Goal: Information Seeking & Learning: Learn about a topic

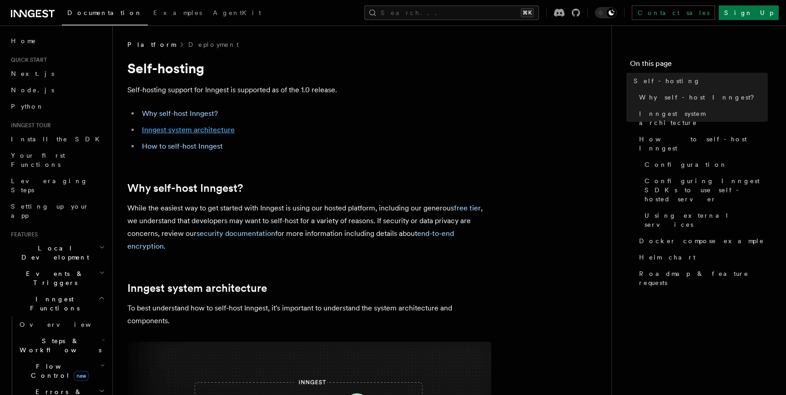
click at [189, 130] on link "Inngest system architecture" at bounding box center [188, 130] width 93 height 9
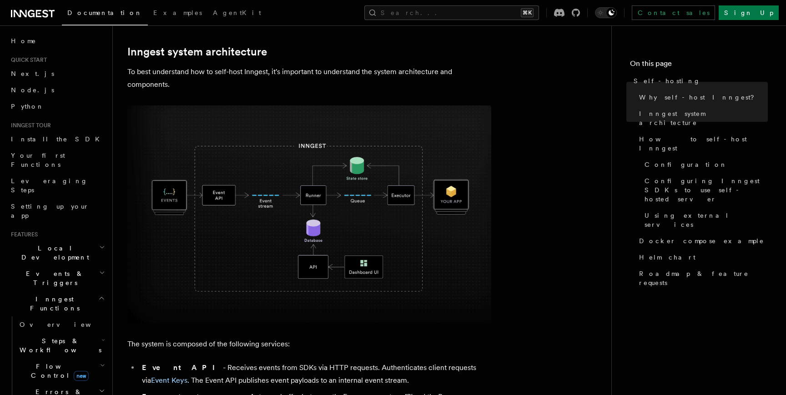
scroll to position [238, 0]
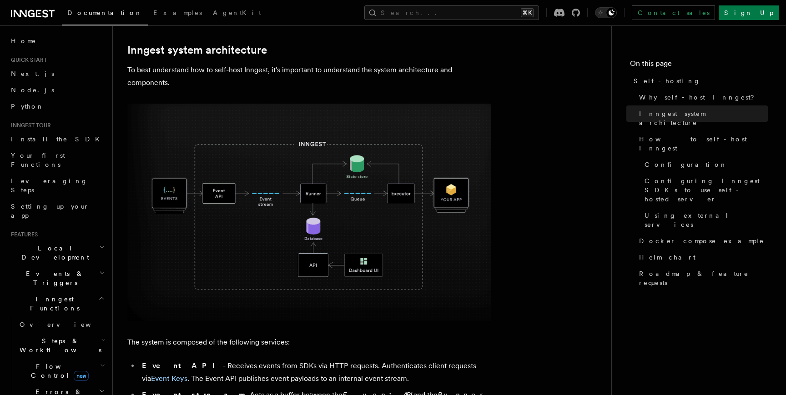
click at [59, 358] on h2 "Flow Control new" at bounding box center [61, 370] width 91 height 25
click at [57, 337] on span "Steps & Workflows" at bounding box center [58, 346] width 85 height 18
click at [49, 363] on span "Overview" at bounding box center [75, 366] width 94 height 7
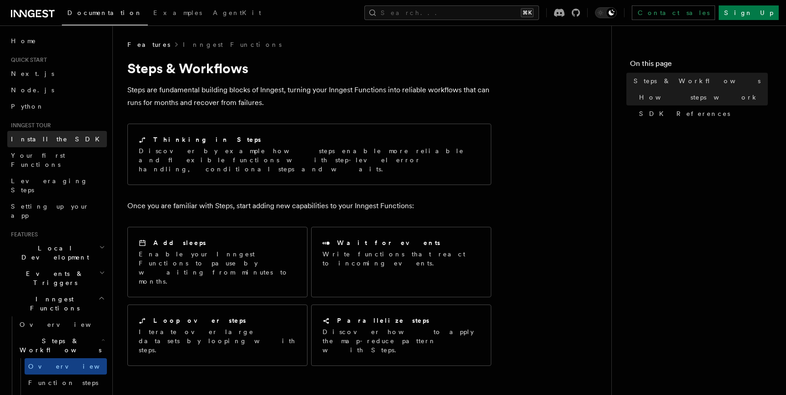
click at [57, 139] on link "Install the SDK" at bounding box center [57, 139] width 100 height 16
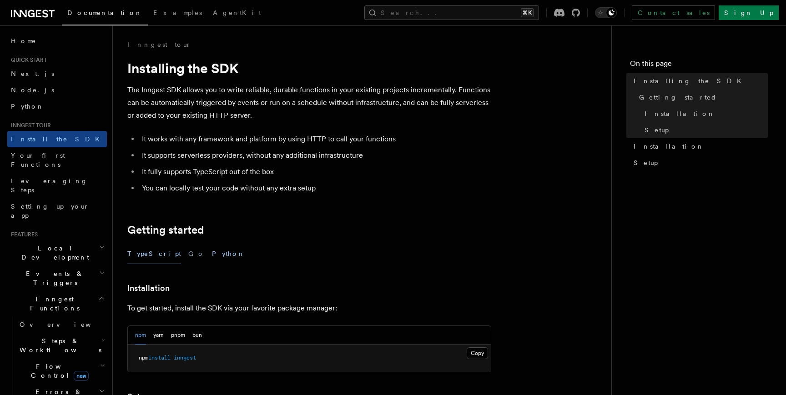
click at [212, 250] on button "Python" at bounding box center [228, 254] width 33 height 20
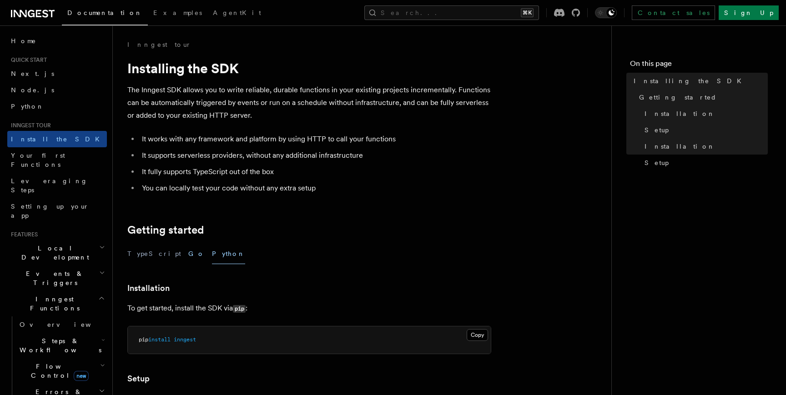
click at [188, 251] on button "Go" at bounding box center [196, 254] width 16 height 20
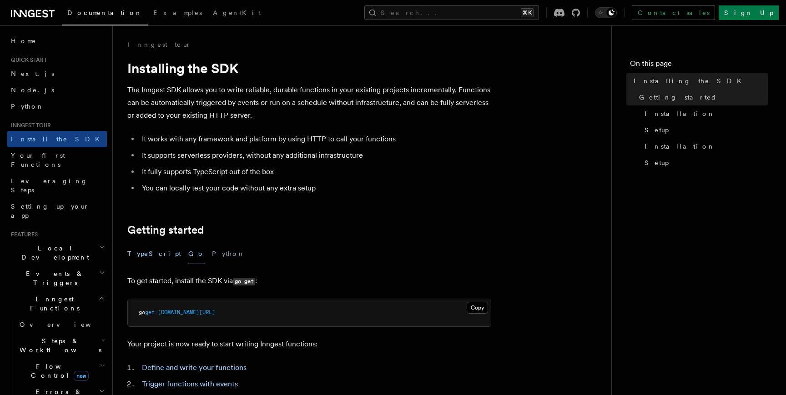
click at [146, 253] on button "TypeScript" at bounding box center [154, 254] width 54 height 20
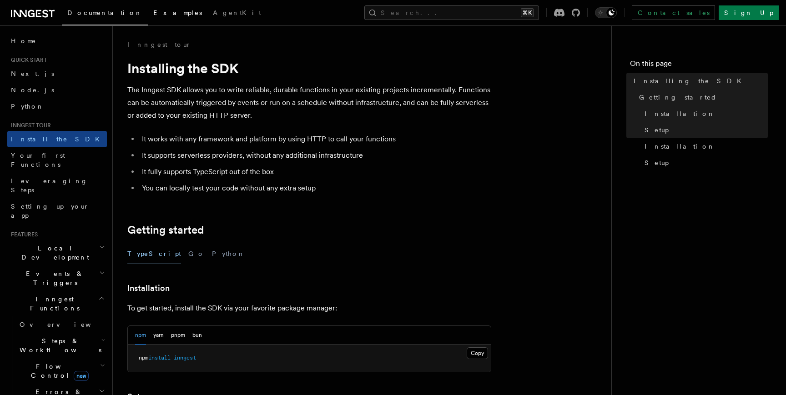
click at [148, 17] on link "Examples" at bounding box center [178, 14] width 60 height 22
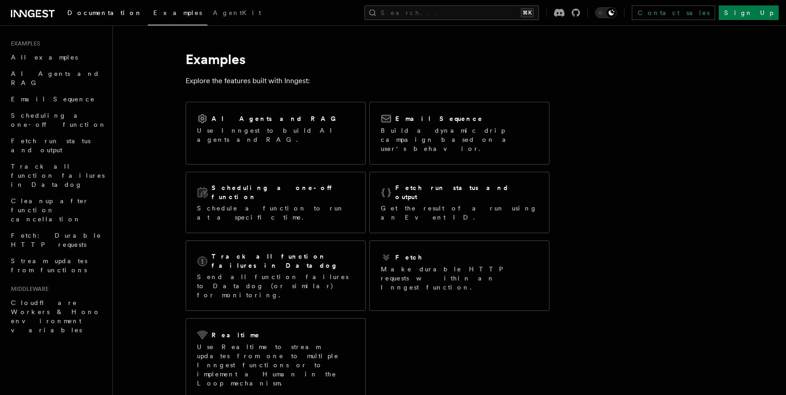
click at [100, 12] on span "Documentation" at bounding box center [104, 12] width 75 height 7
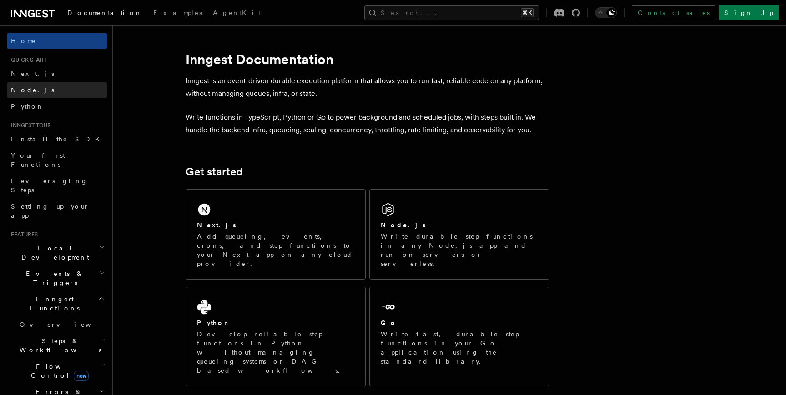
click at [29, 86] on span "Node.js" at bounding box center [32, 89] width 43 height 7
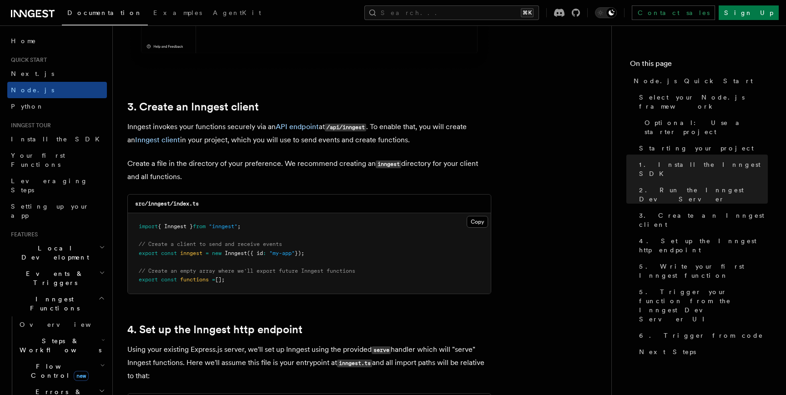
scroll to position [1096, 0]
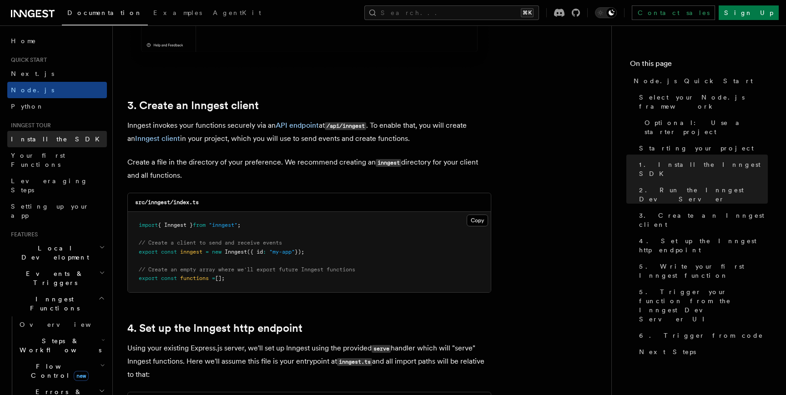
click at [52, 142] on span "Install the SDK" at bounding box center [58, 139] width 94 height 7
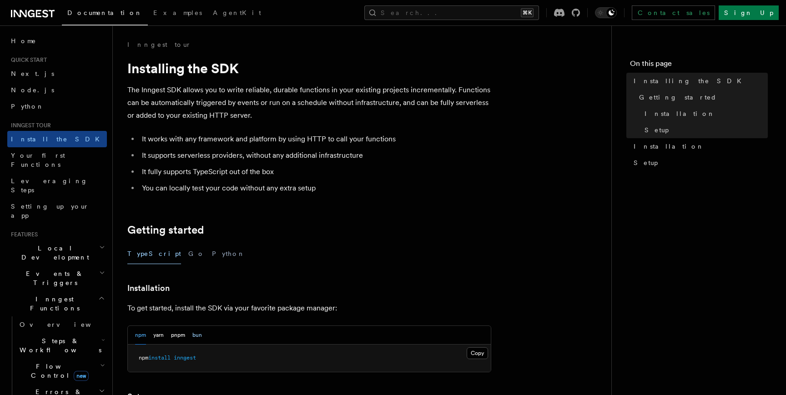
click at [198, 334] on button "bun" at bounding box center [197, 335] width 10 height 19
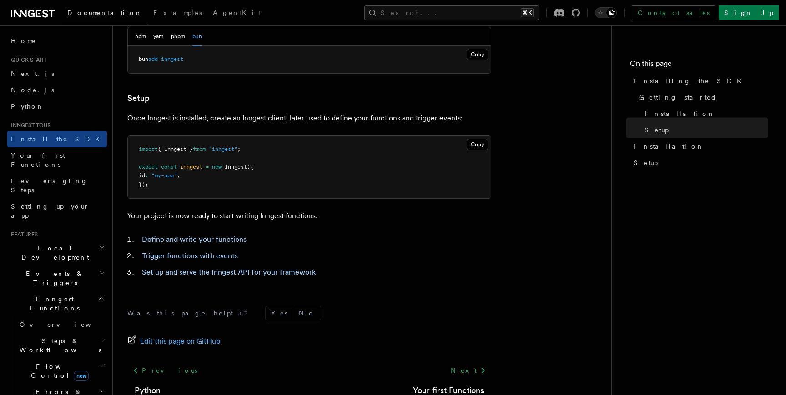
scroll to position [248, 0]
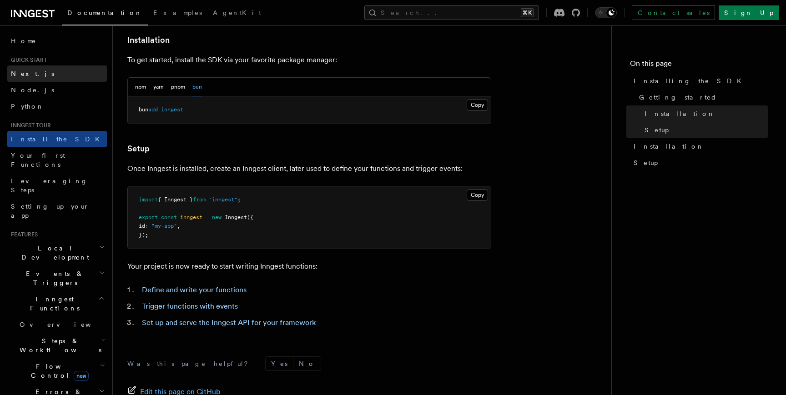
click at [60, 80] on link "Next.js" at bounding box center [57, 73] width 100 height 16
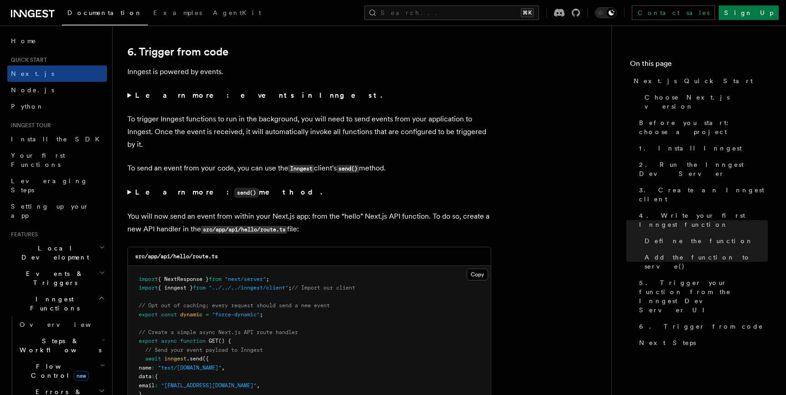
scroll to position [4613, 0]
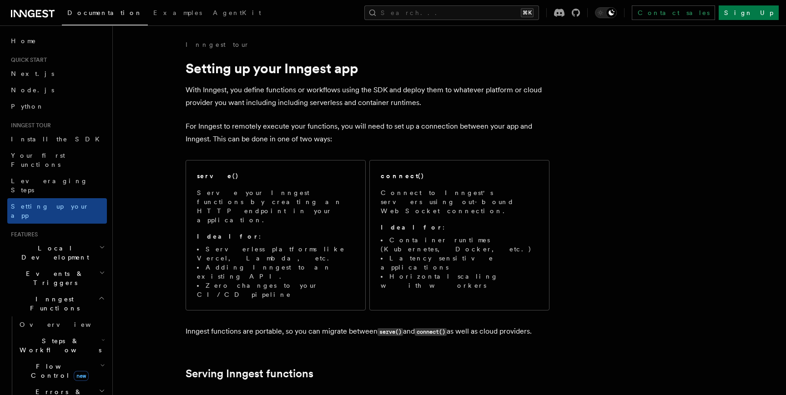
scroll to position [409, 0]
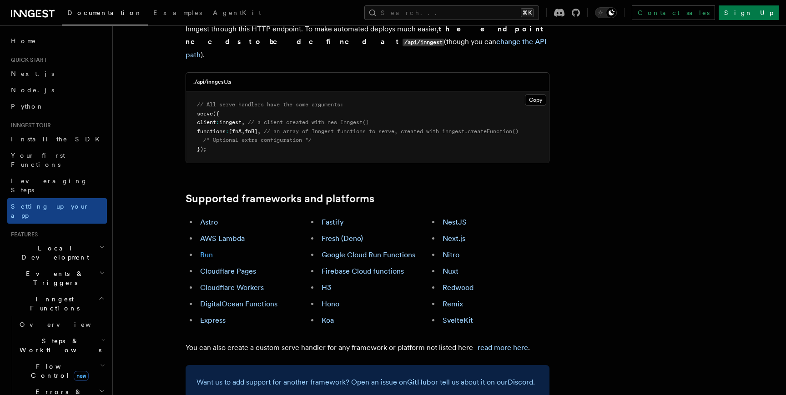
click at [204, 251] on link "Bun" at bounding box center [206, 255] width 13 height 9
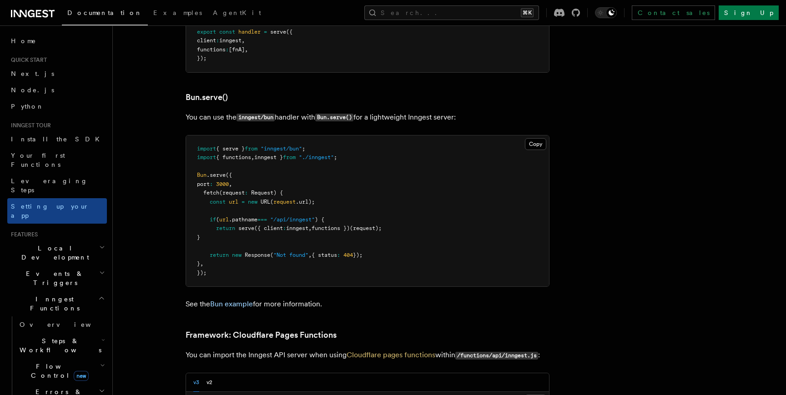
scroll to position [1151, 0]
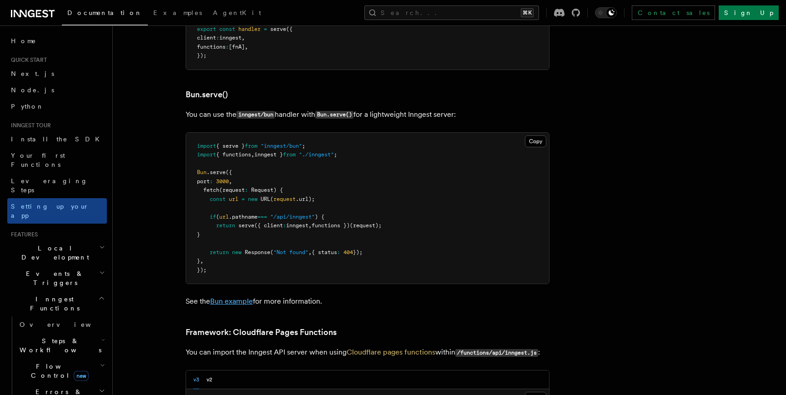
click at [241, 297] on link "Bun example" at bounding box center [231, 301] width 43 height 9
